Goal: Check status: Check status

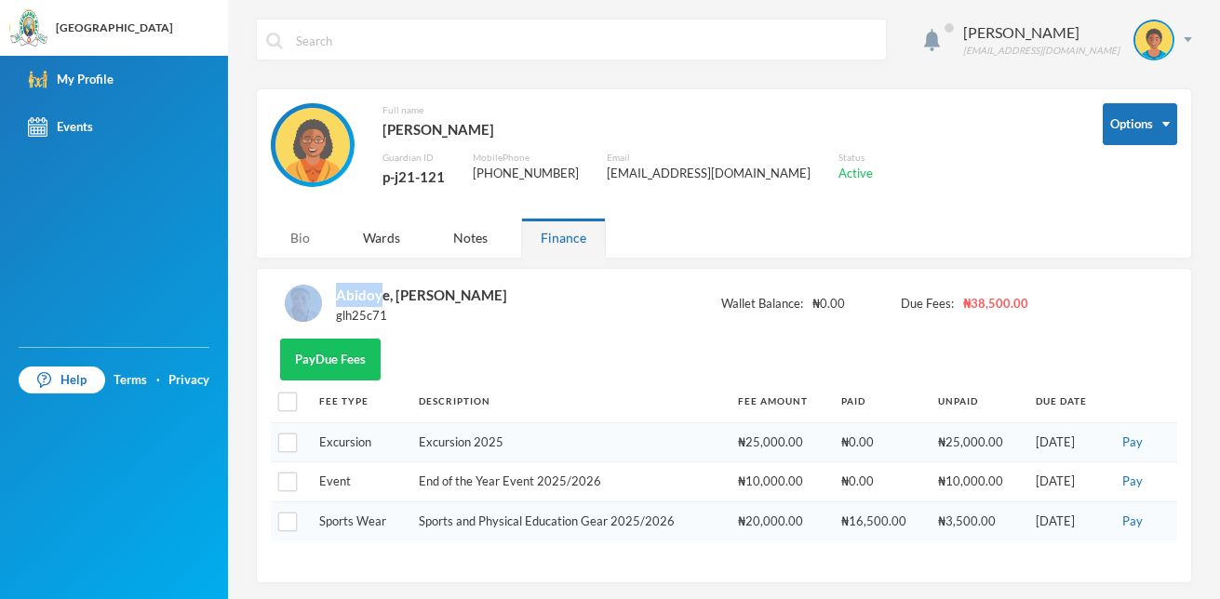
drag, startPoint x: 378, startPoint y: 293, endPoint x: 296, endPoint y: 239, distance: 98.1
click at [296, 239] on div "[PERSON_NAME] [EMAIL_ADDRESS][DOMAIN_NAME] Options Full name [PERSON_NAME] Guar…" at bounding box center [724, 299] width 992 height 599
click at [296, 239] on div "Bio" at bounding box center [300, 238] width 59 height 40
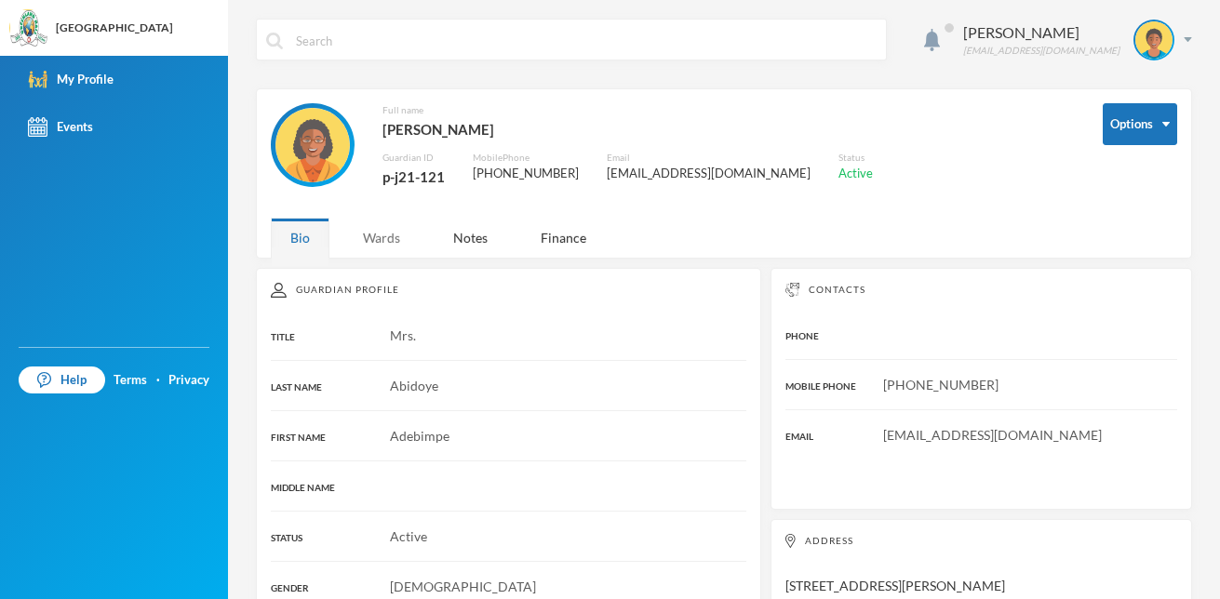
click at [363, 248] on div "Wards" at bounding box center [381, 238] width 76 height 40
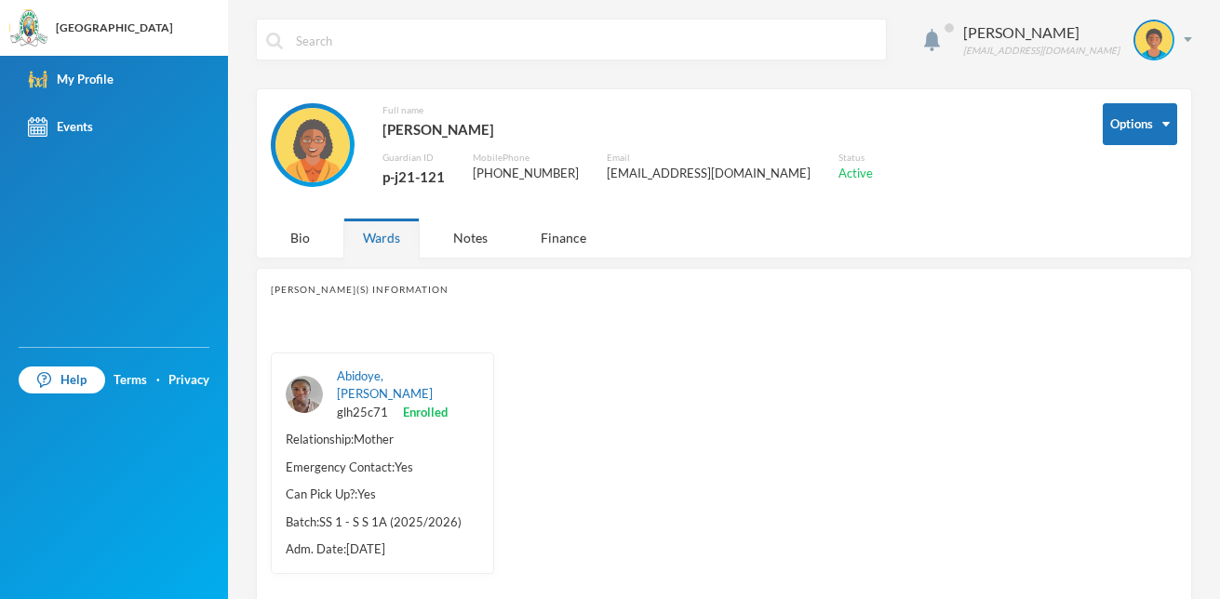
click at [352, 385] on div "Abidoye, [PERSON_NAME] glh25c71 Enrolled" at bounding box center [408, 394] width 142 height 55
click at [363, 394] on link "Abidoye, [PERSON_NAME]" at bounding box center [385, 384] width 96 height 33
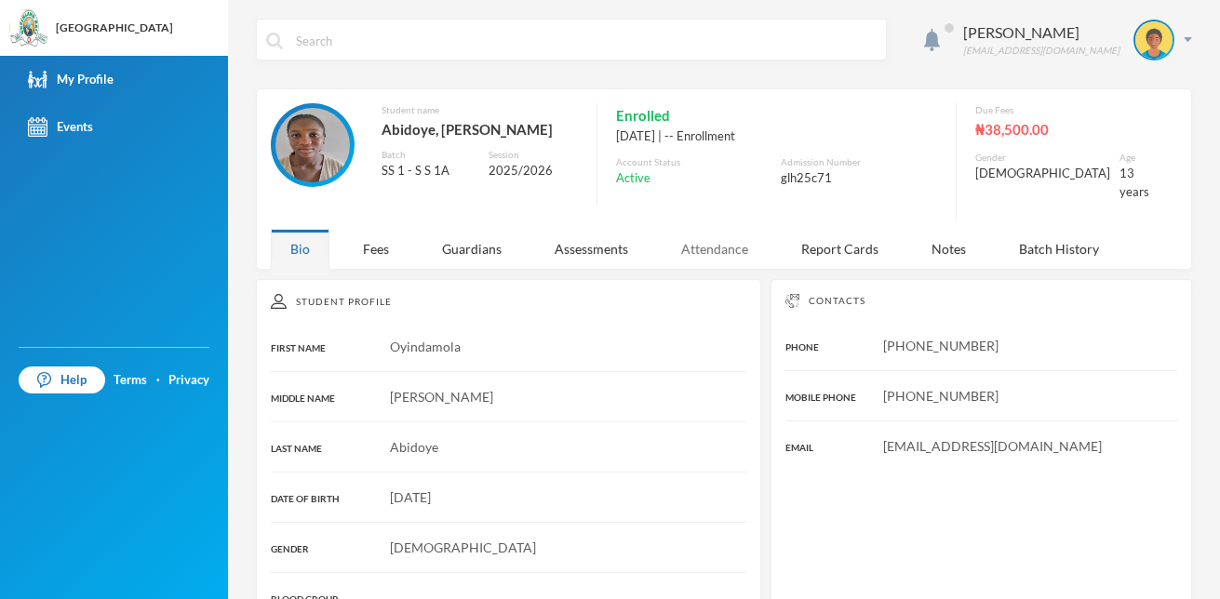
click at [714, 231] on div "Attendance" at bounding box center [714, 249] width 106 height 40
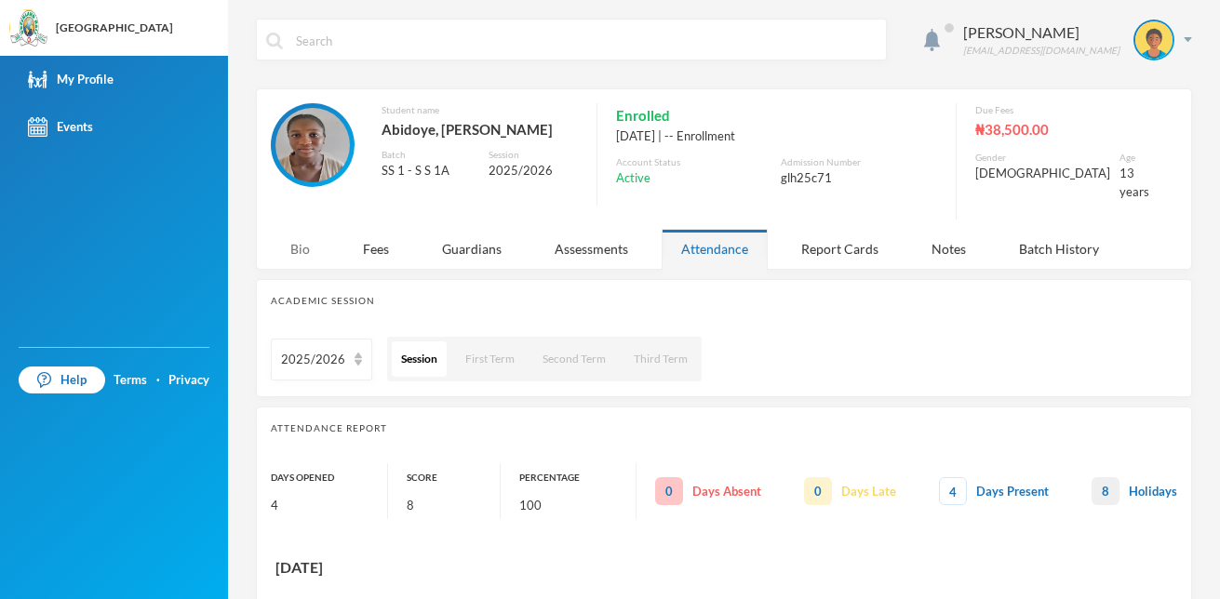
click at [290, 242] on div "Bio" at bounding box center [300, 249] width 59 height 40
